Goal: Communication & Community: Participate in discussion

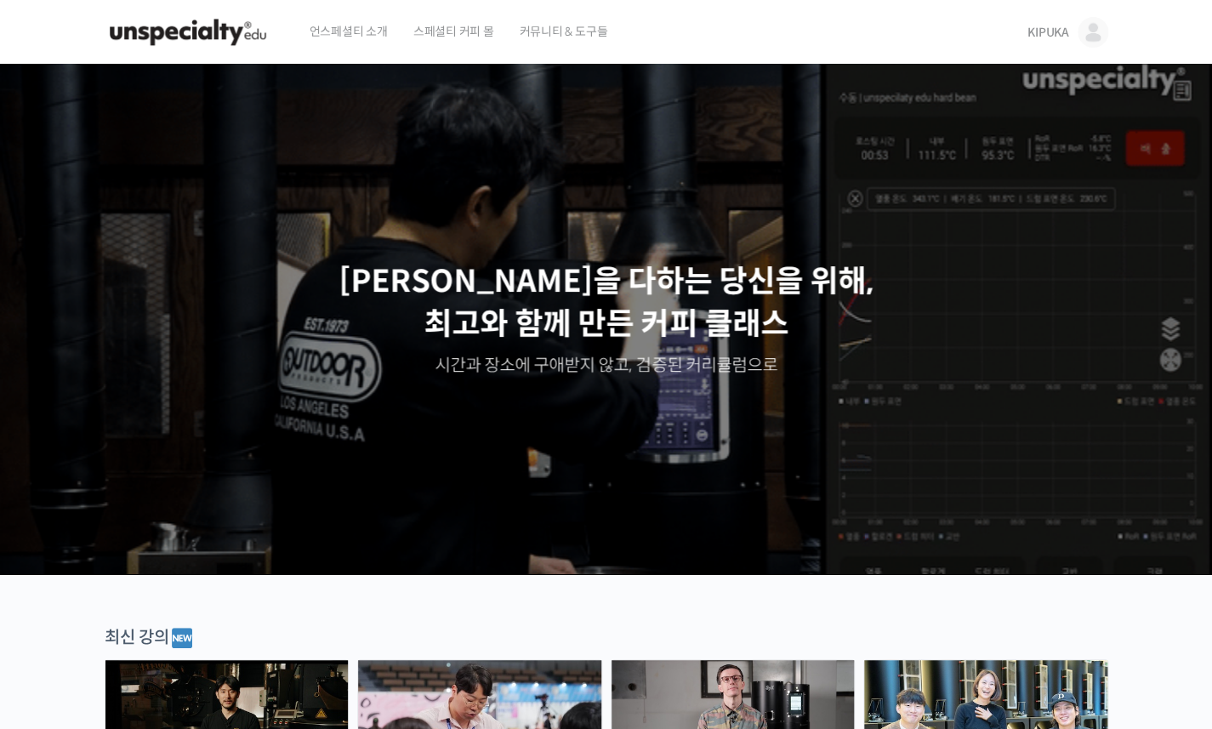
click at [1063, 45] on link "KIPUKA" at bounding box center [1068, 32] width 81 height 65
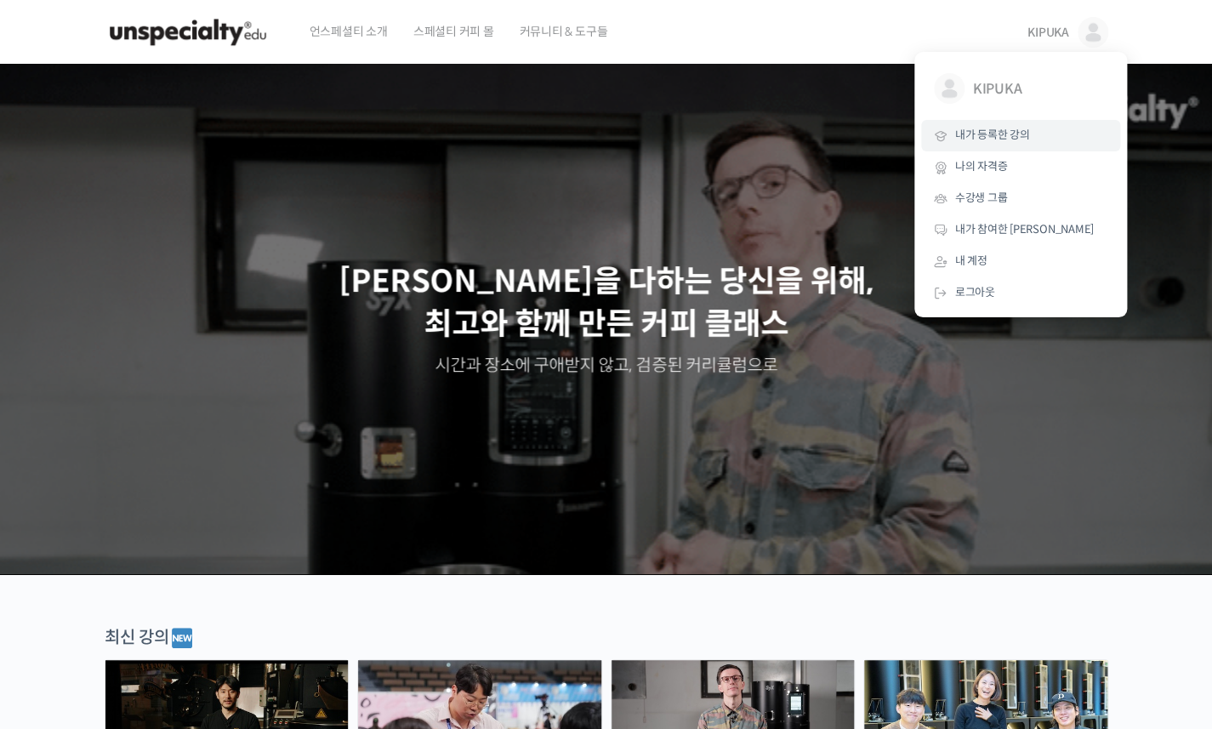
click at [1002, 145] on link "내가 등록한 강의" at bounding box center [1020, 135] width 199 height 31
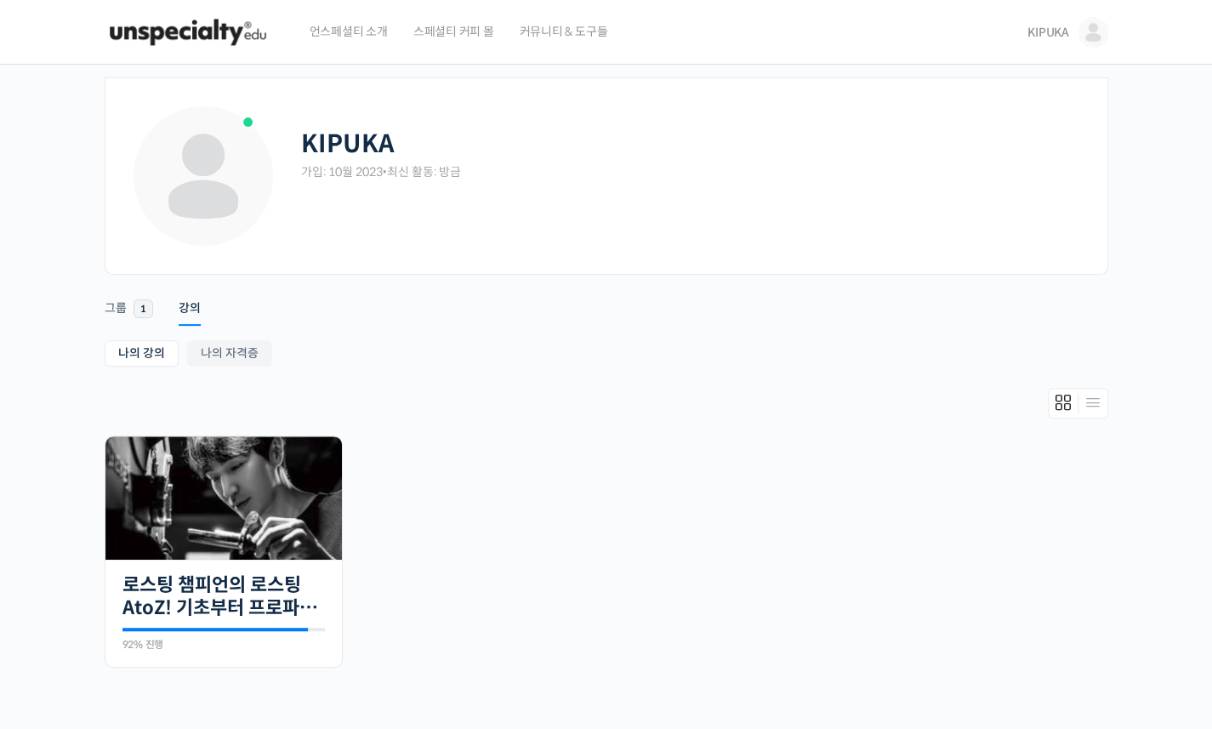
click at [537, 33] on span "커뮤니티 & 도구들" at bounding box center [563, 31] width 88 height 65
click at [792, 374] on div "나의 강의 My 강의 나의 자격증 나의 강의 My 강의 나의 자격증 진행 중 27개의 수업 로스팅 챔피언의 로스팅 AtoZ! 기초부터 프로파일…" at bounding box center [607, 524] width 1004 height 368
click at [1065, 30] on span "KIPUKA" at bounding box center [1049, 32] width 42 height 15
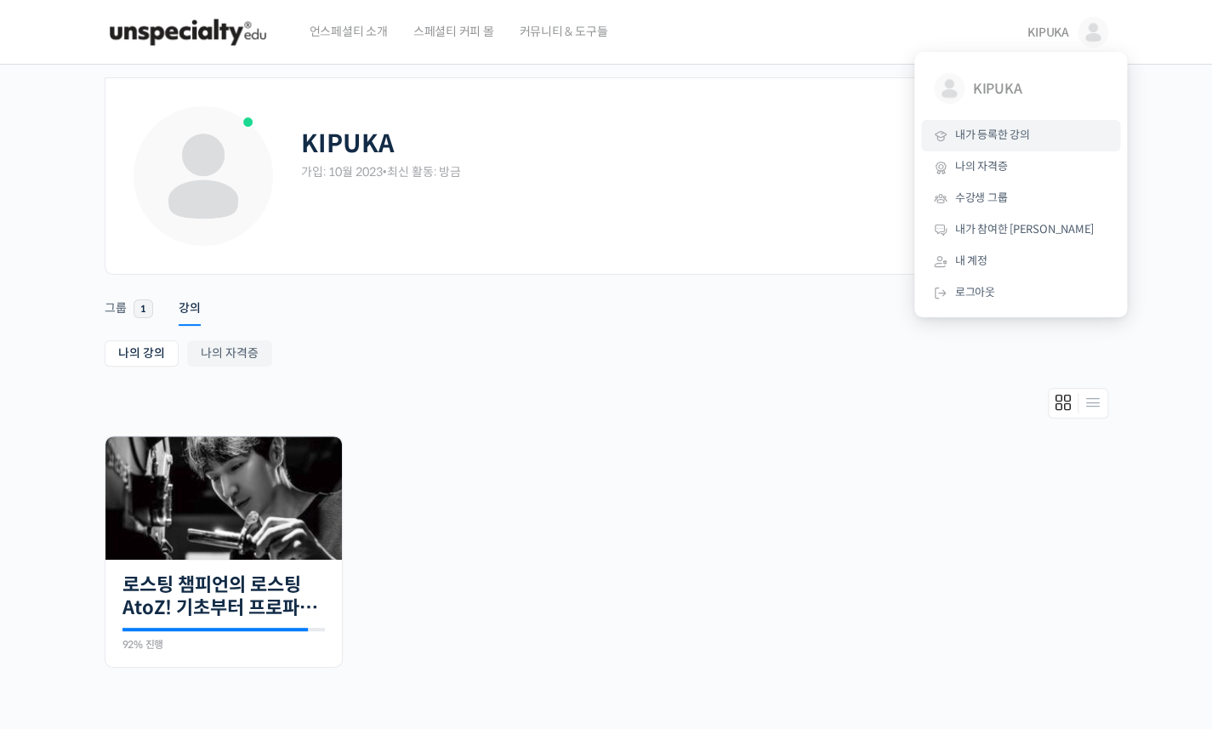
drag, startPoint x: 601, startPoint y: 350, endPoint x: 617, endPoint y: 340, distance: 18.7
click at [601, 350] on ul "나의 강의 My 강의 나의 자격증" at bounding box center [607, 355] width 1004 height 31
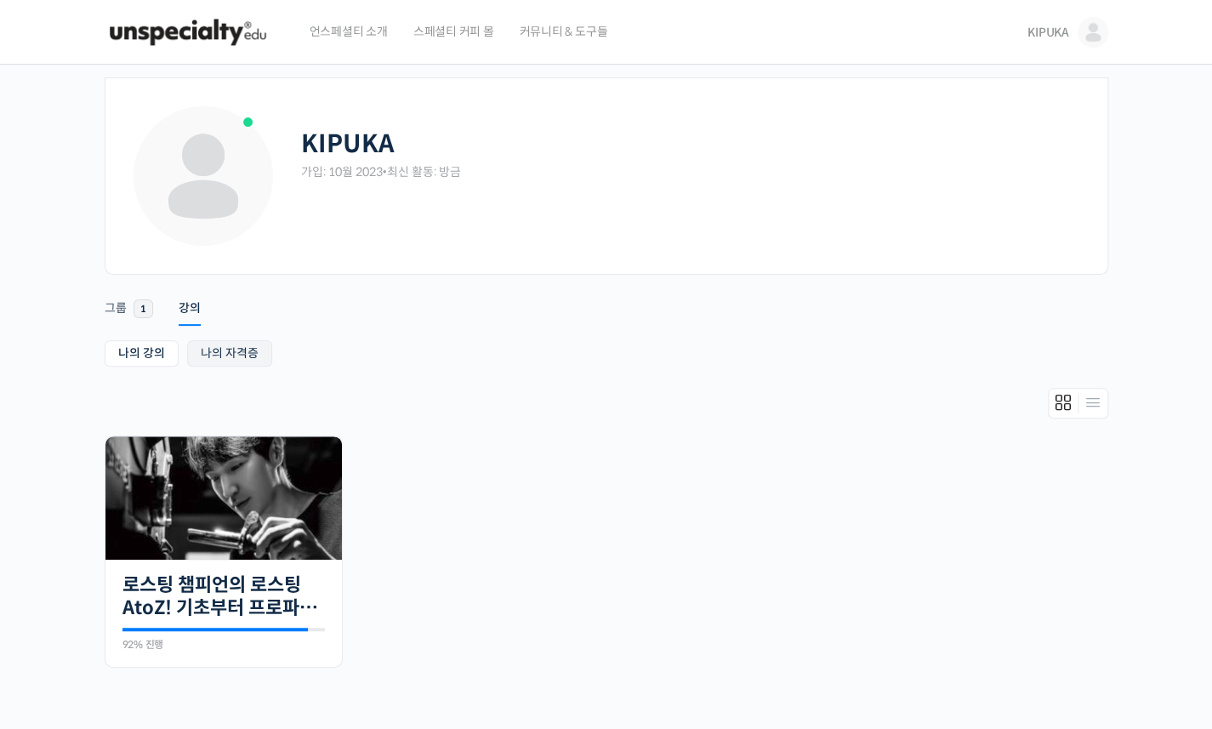
click at [253, 350] on link "나의 자격증" at bounding box center [229, 353] width 85 height 26
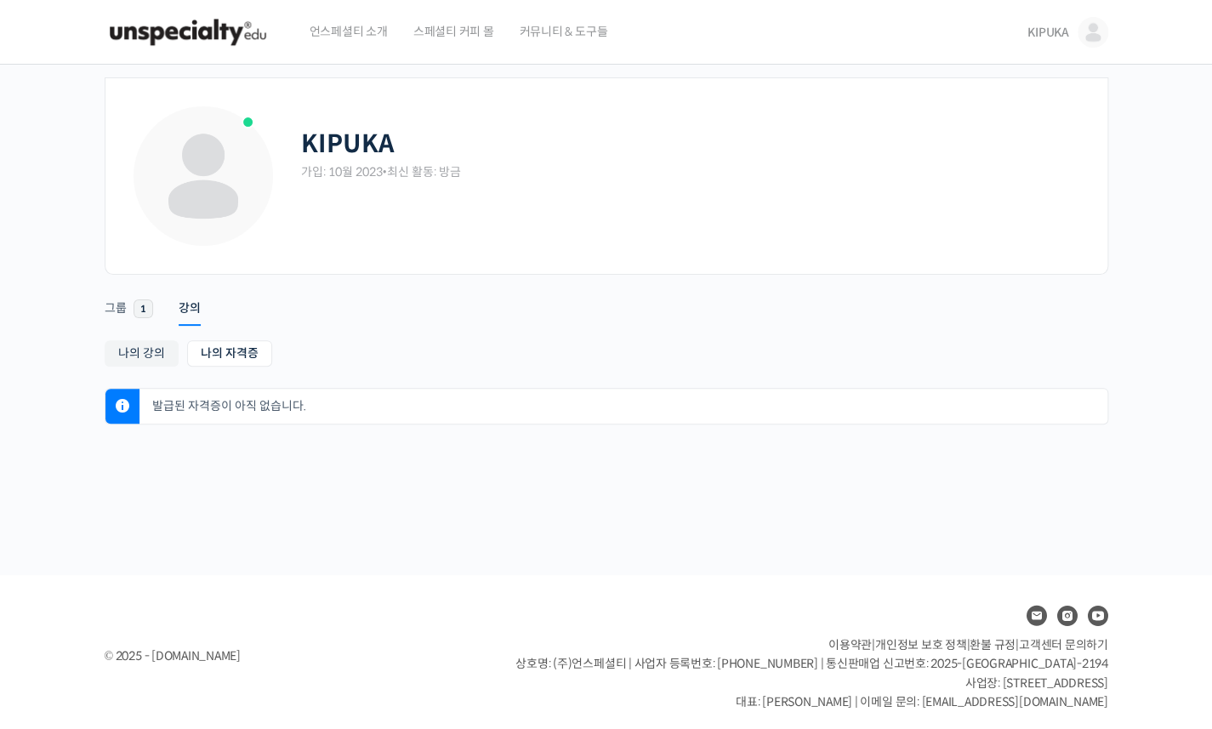
click at [128, 357] on link "나의 강의" at bounding box center [142, 353] width 74 height 26
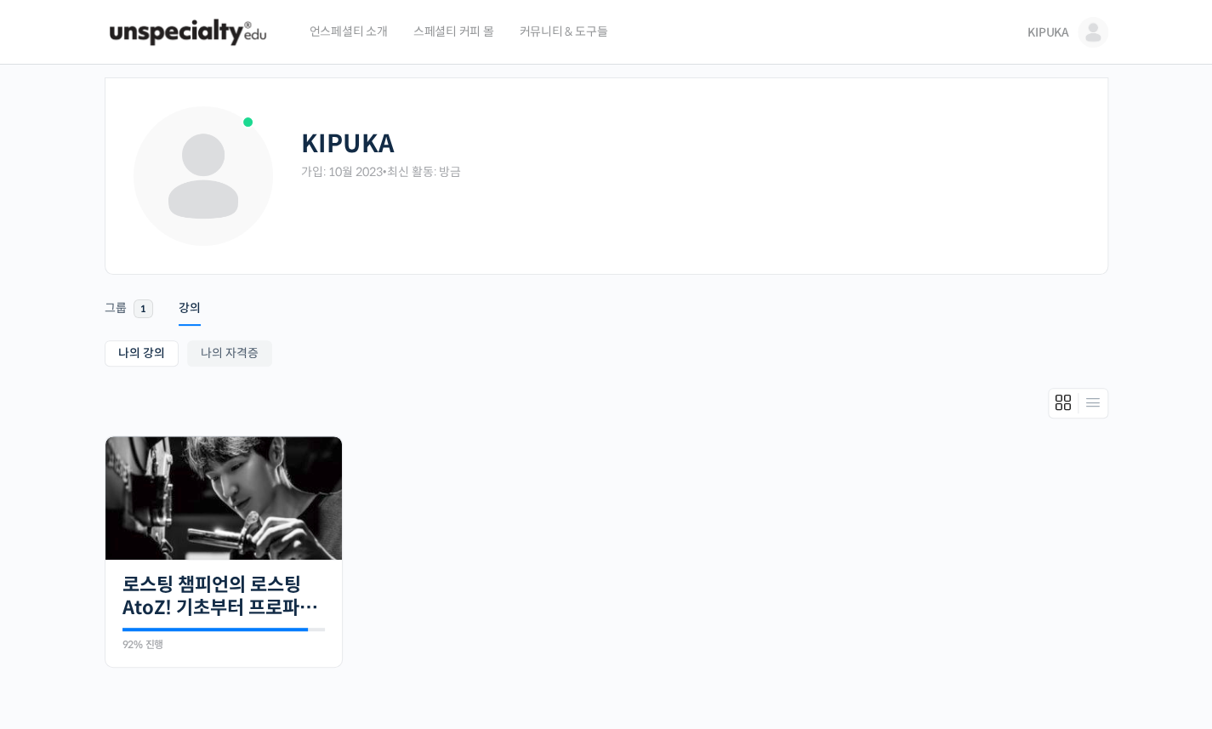
click at [1044, 43] on link "KIPUKA" at bounding box center [1068, 32] width 81 height 65
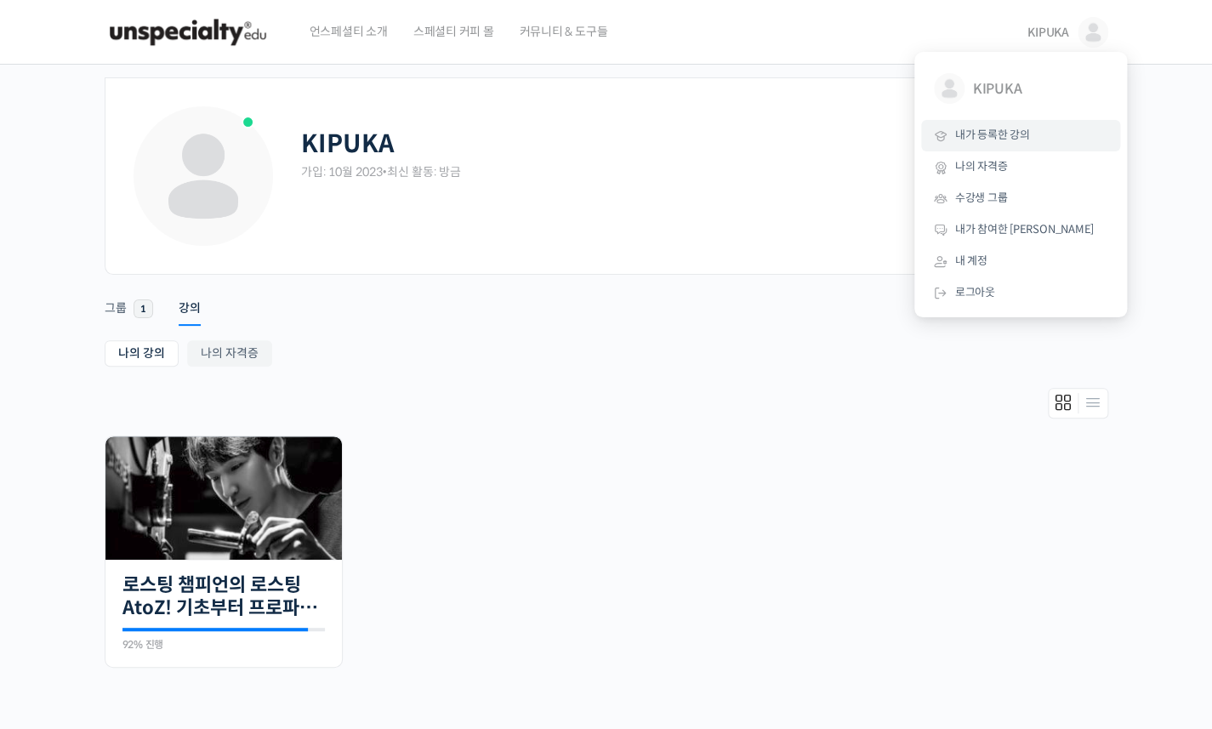
click at [578, 37] on span "커뮤니티 & 도구들" at bounding box center [563, 31] width 88 height 65
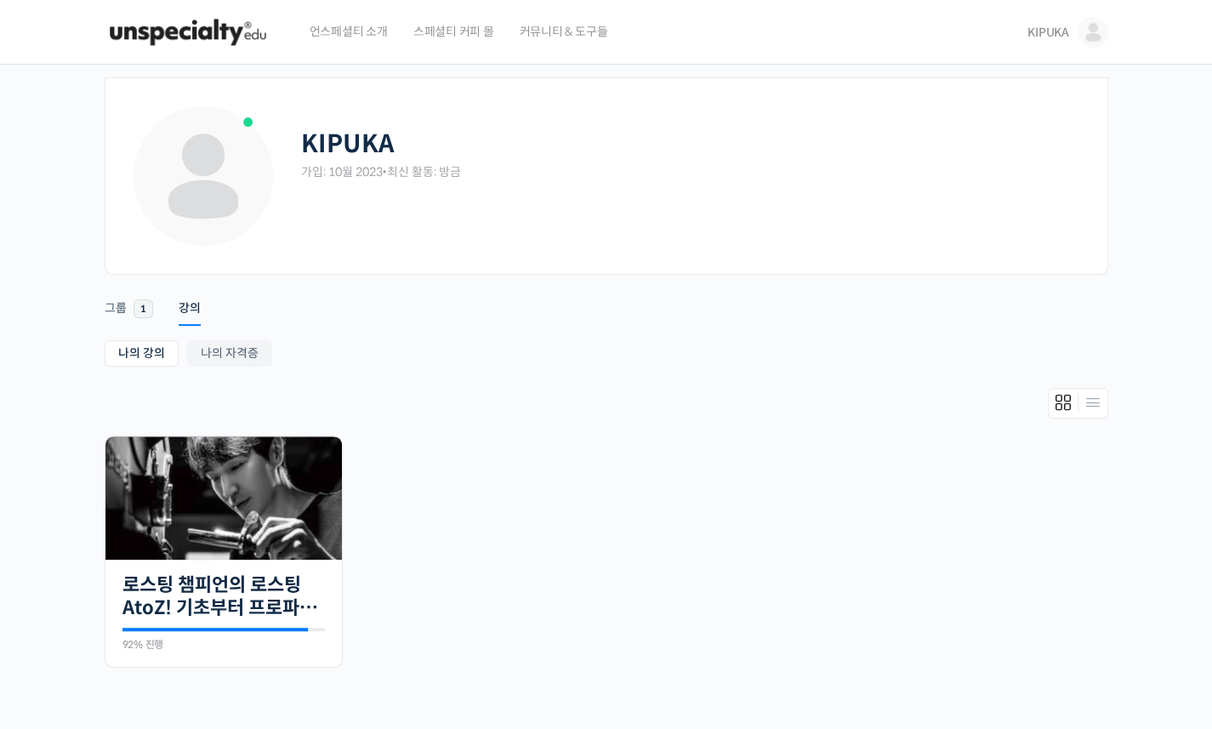
click at [343, 130] on h2 "KIPUKA" at bounding box center [347, 144] width 93 height 30
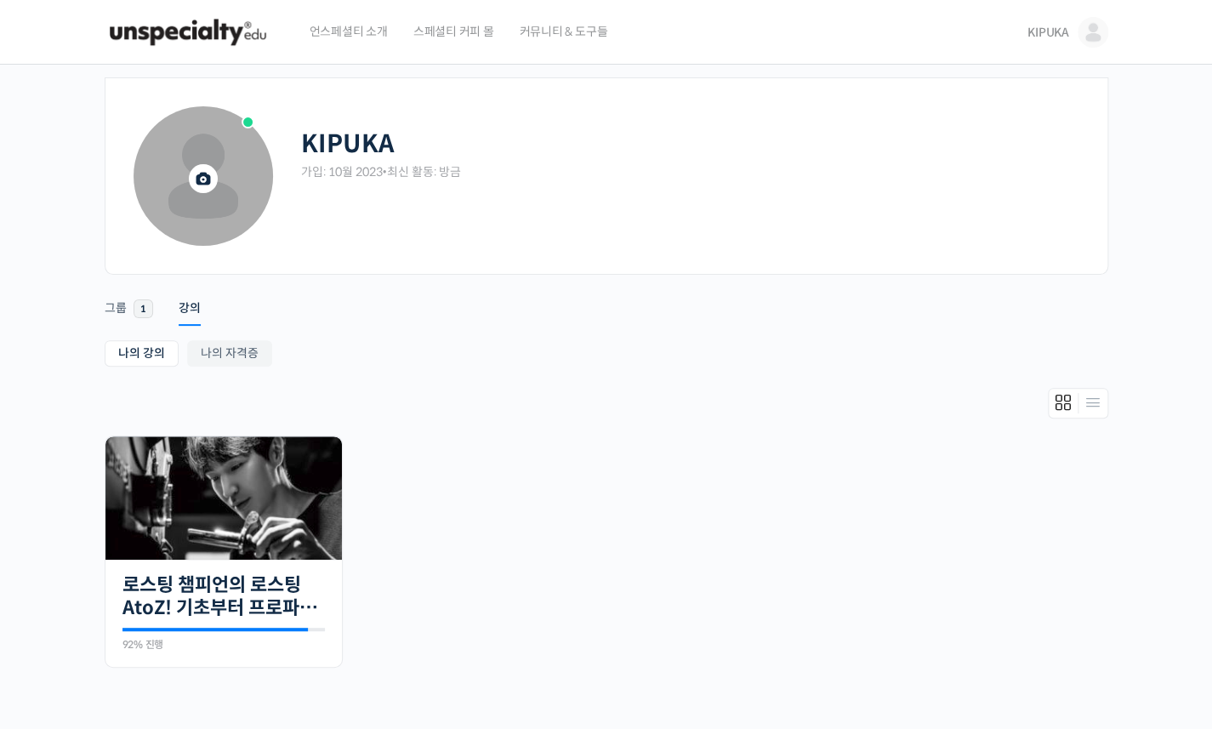
drag, startPoint x: 338, startPoint y: 149, endPoint x: 248, endPoint y: 166, distance: 91.8
click at [339, 149] on h2 "KIPUKA" at bounding box center [347, 144] width 93 height 30
click at [208, 168] on icon at bounding box center [203, 178] width 29 height 39
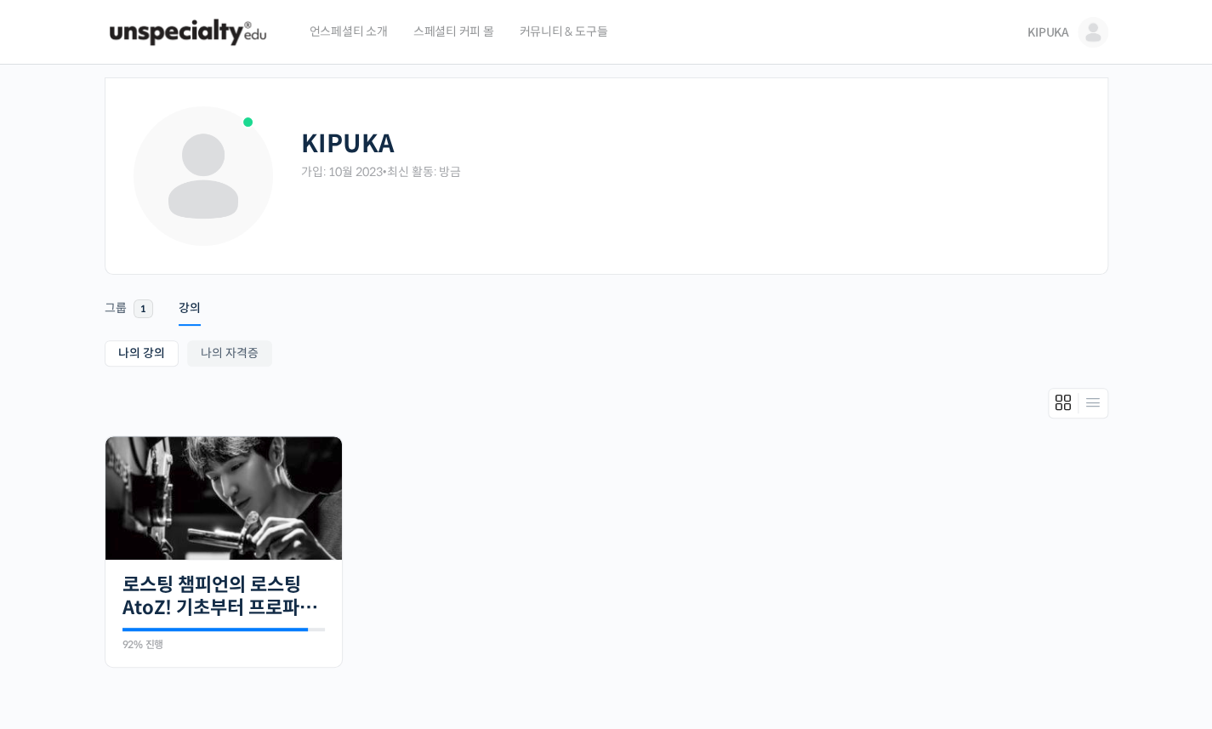
click at [783, 131] on div "KIPUKA" at bounding box center [691, 144] width 781 height 30
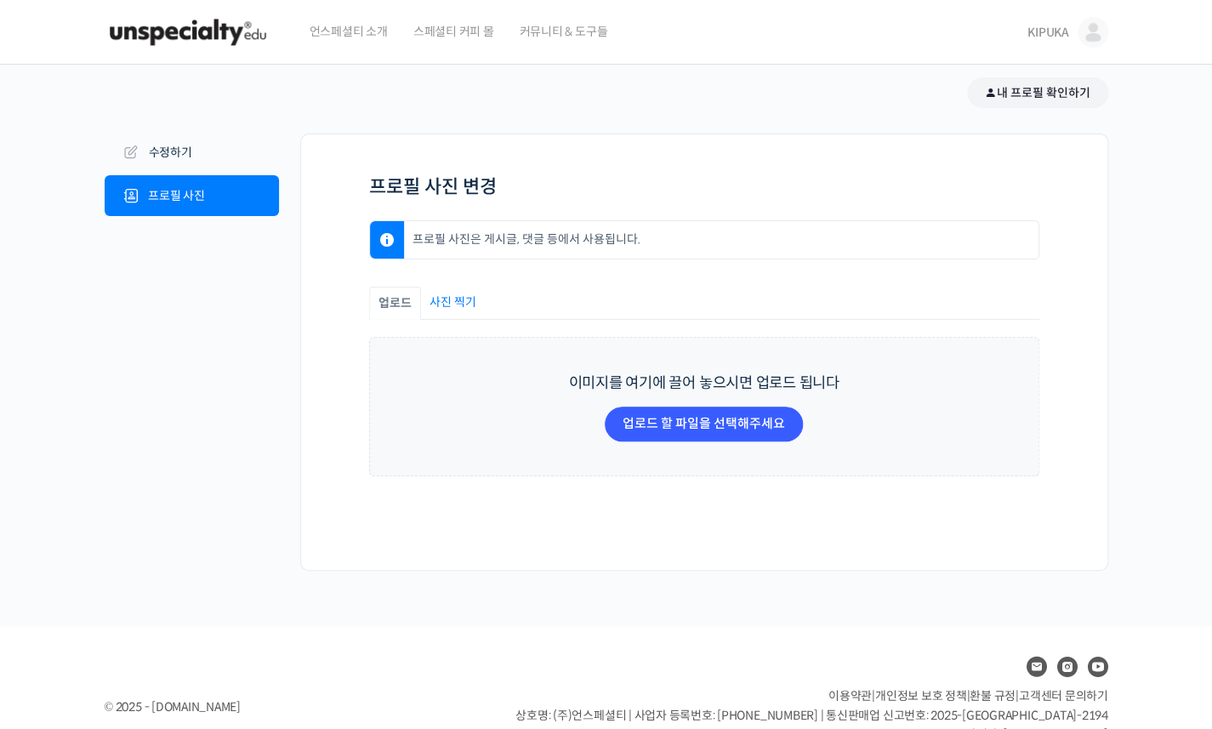
click at [211, 18] on img at bounding box center [188, 32] width 167 height 51
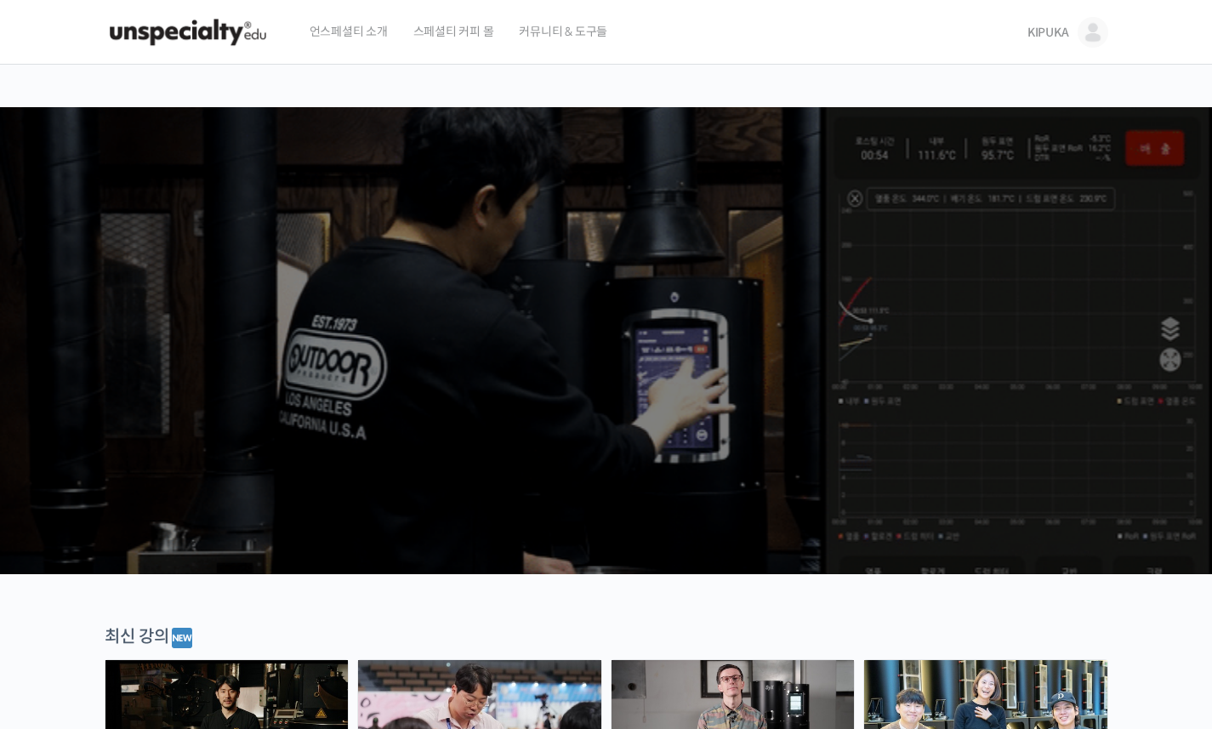
click at [1061, 36] on span "KIPUKA" at bounding box center [1049, 32] width 42 height 15
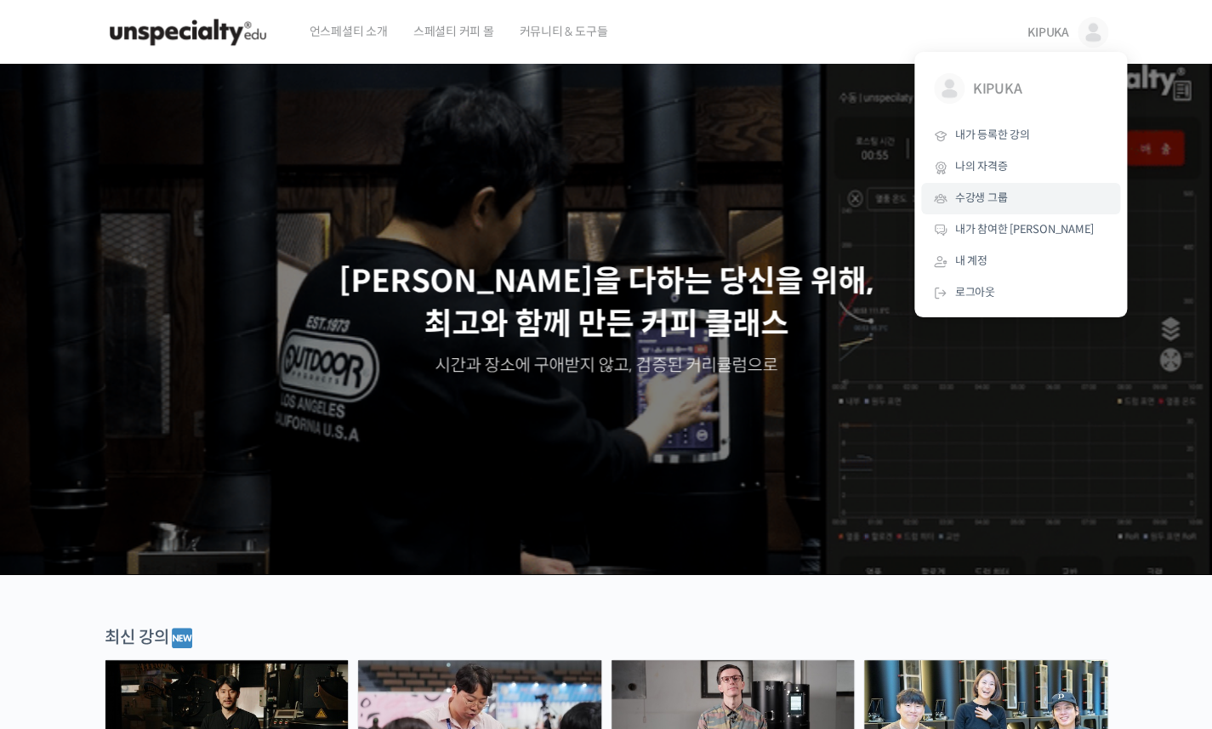
click at [1024, 203] on link "수강생 그룹" at bounding box center [1020, 198] width 199 height 31
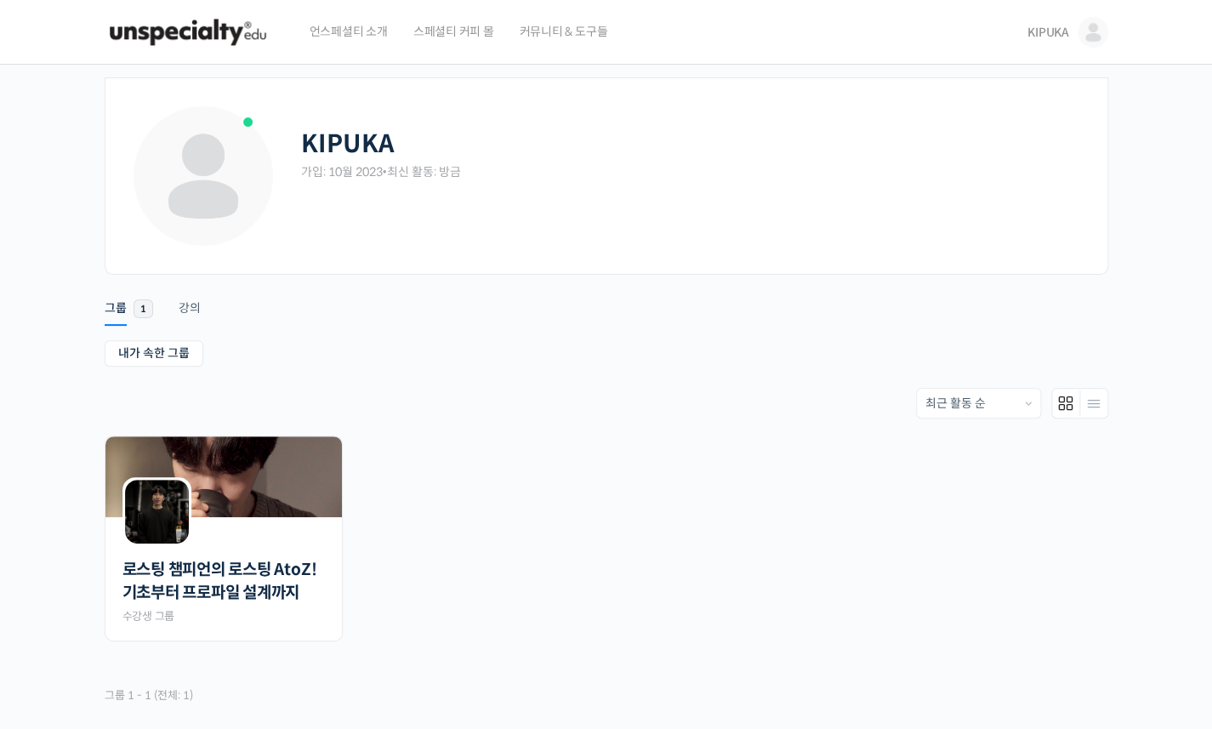
click at [1080, 42] on img at bounding box center [1093, 32] width 31 height 31
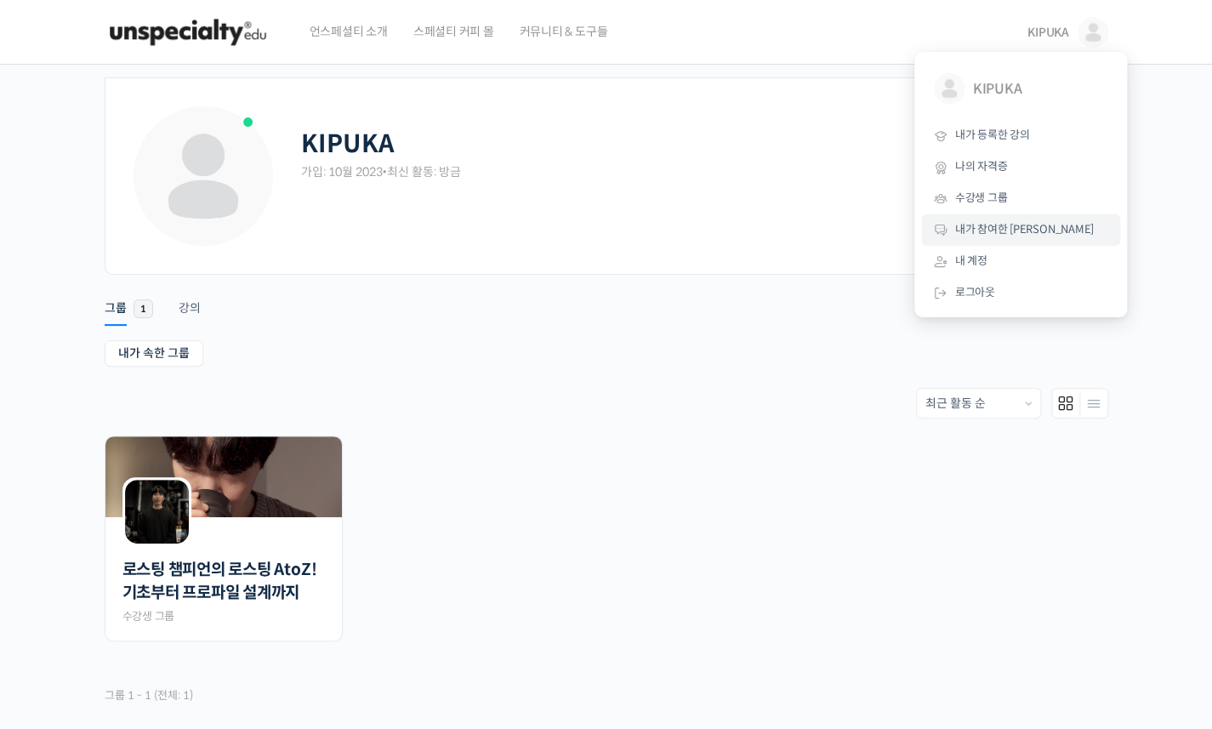
click at [1012, 226] on span "내가 참여한 [PERSON_NAME]" at bounding box center [1024, 229] width 139 height 14
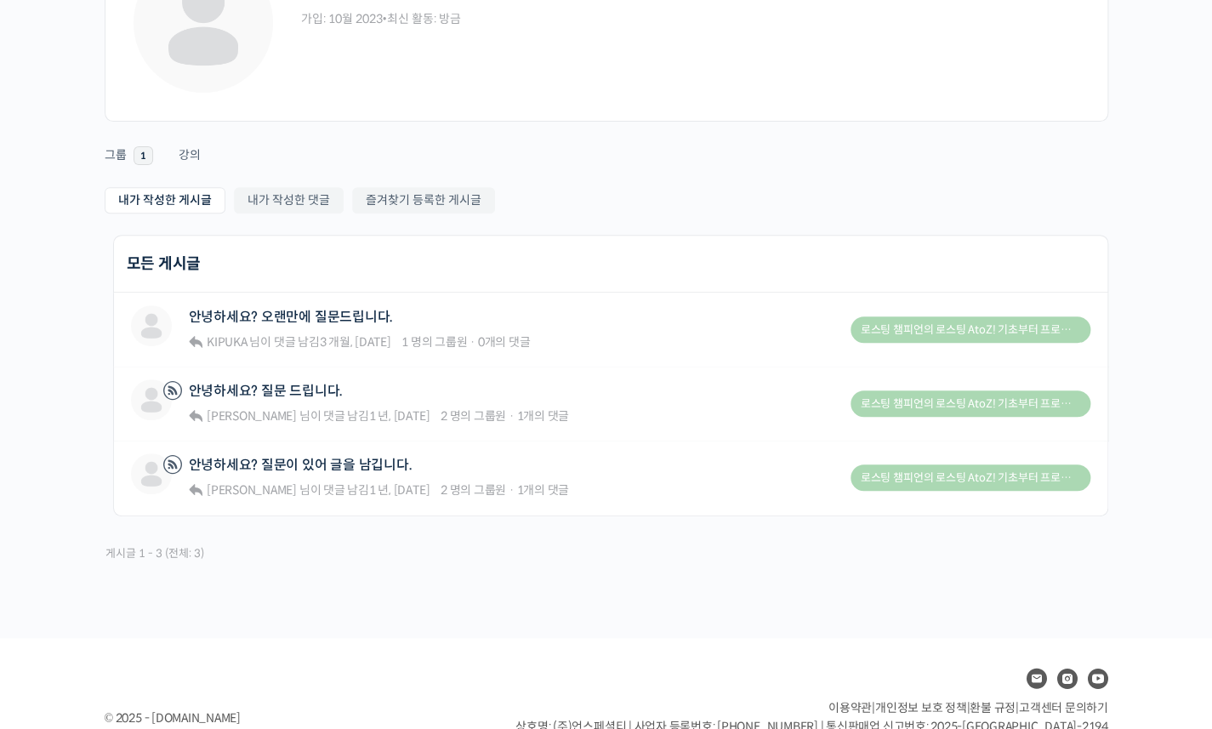
scroll to position [154, 0]
click at [369, 321] on link "안녕하세요? 오랜만에 질문드립니다." at bounding box center [291, 316] width 204 height 16
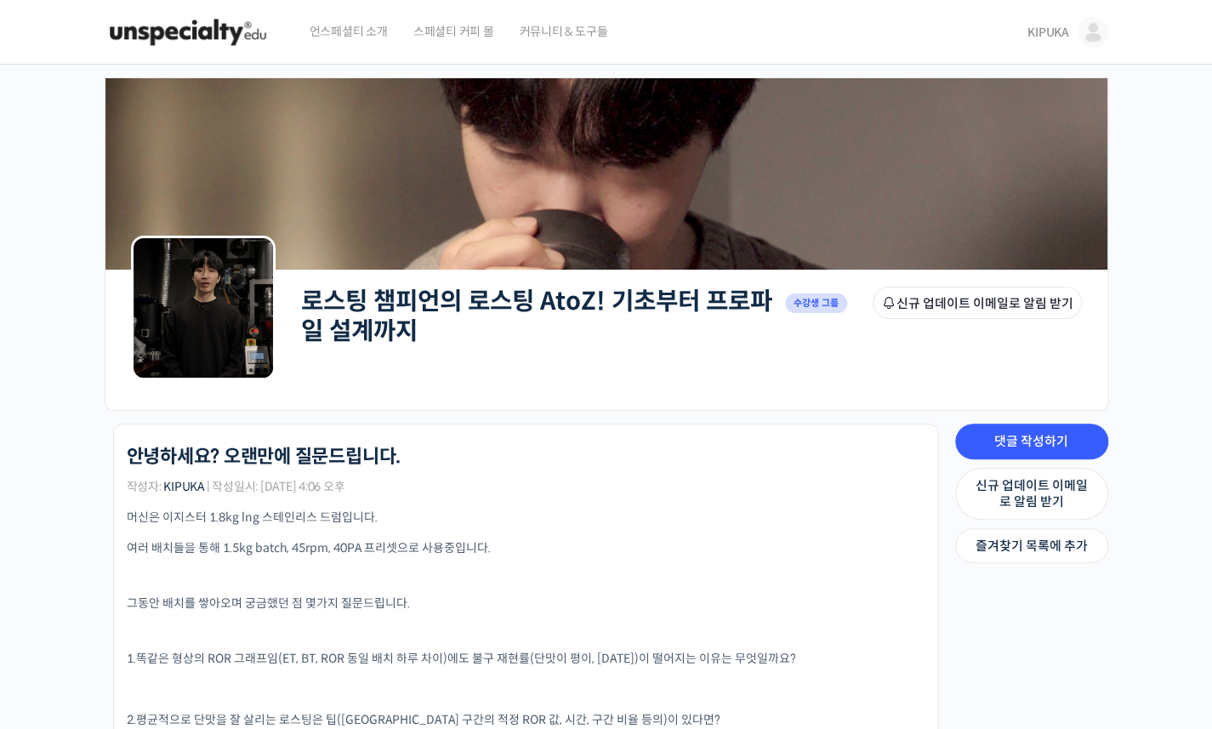
click at [467, 39] on span "스페셜티 커피 몰" at bounding box center [453, 31] width 81 height 65
